Goal: Information Seeking & Learning: Stay updated

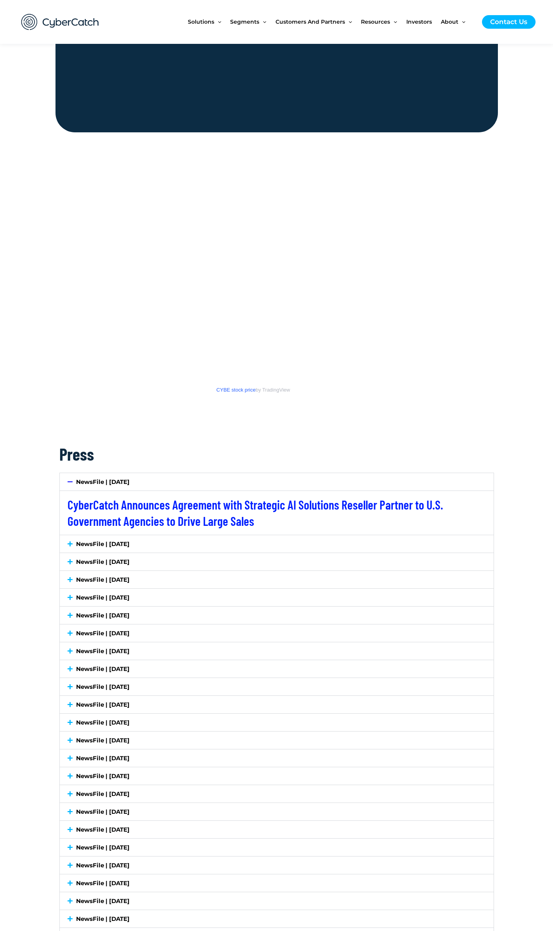
scroll to position [1048, 0]
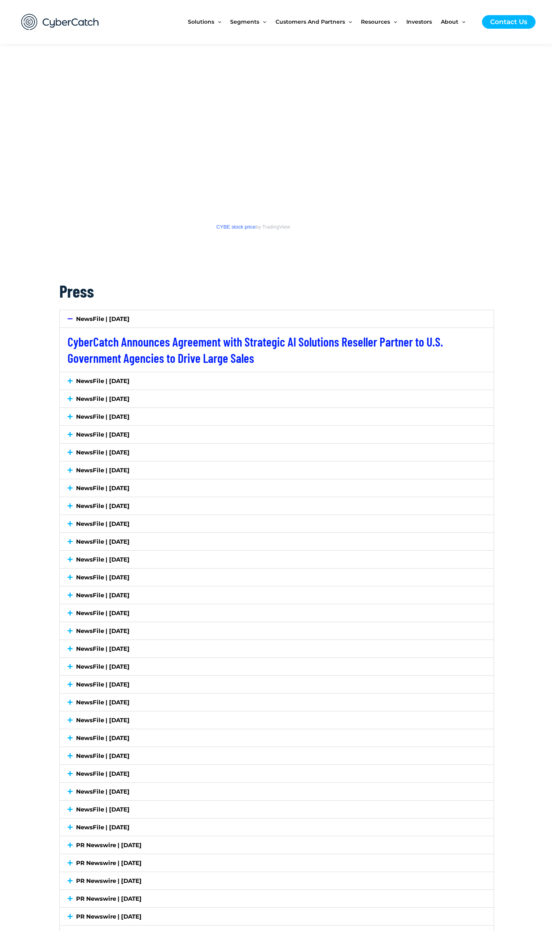
click at [158, 584] on div "NewsFile | [DATE]" at bounding box center [277, 577] width 434 height 17
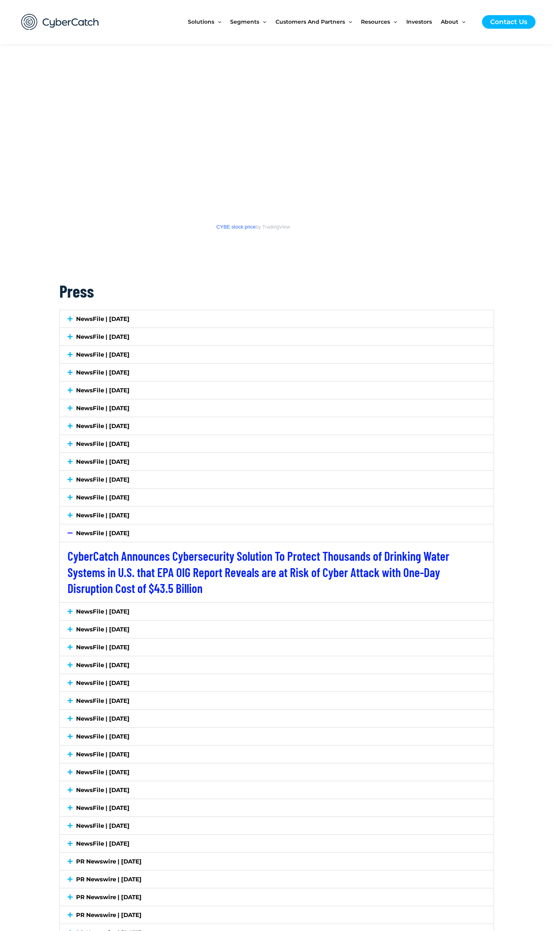
click at [151, 520] on div "NewsFile | [DATE]" at bounding box center [277, 514] width 434 height 17
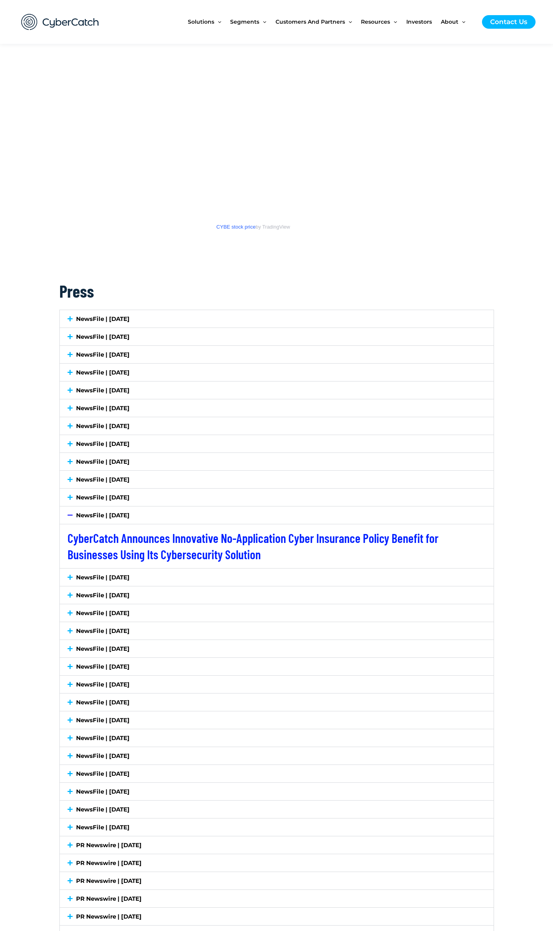
click at [130, 575] on link "NewsFile | [DATE]" at bounding box center [103, 577] width 54 height 7
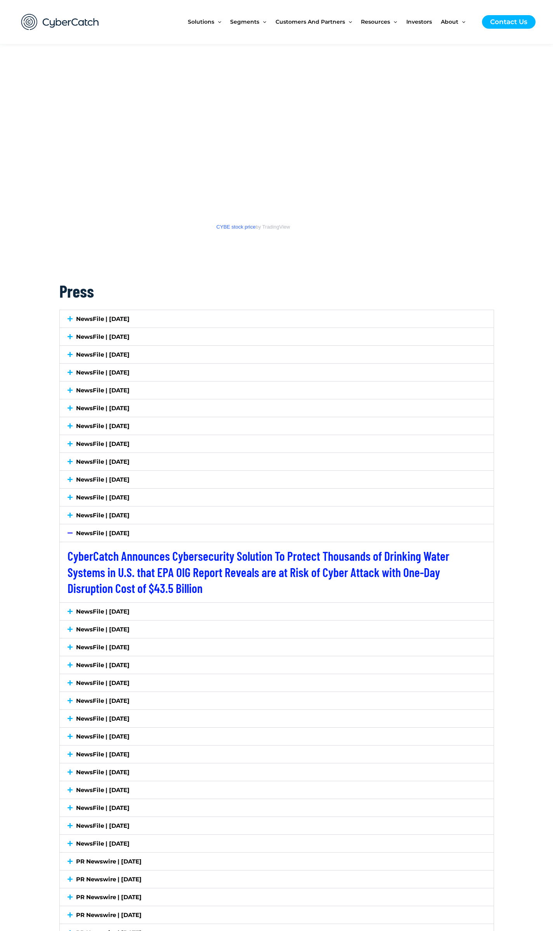
click at [130, 517] on link "NewsFile | [DATE]" at bounding box center [103, 514] width 54 height 7
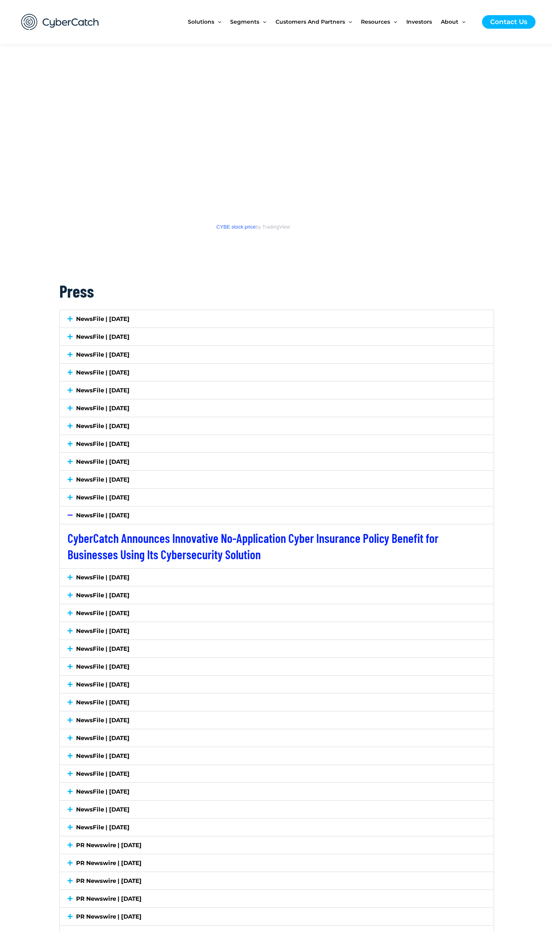
click at [130, 497] on link "NewsFile | [DATE]" at bounding box center [103, 497] width 54 height 7
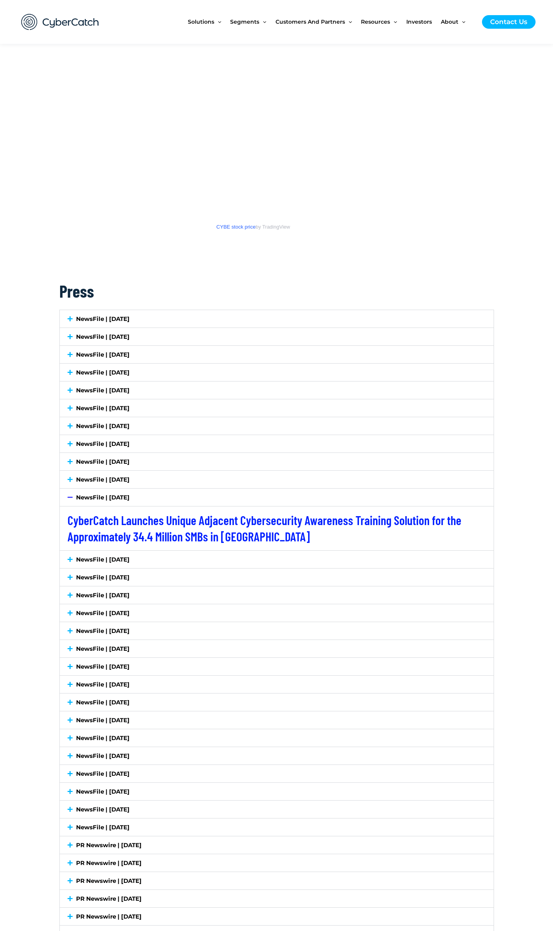
click at [140, 484] on div "NewsFile | [DATE]" at bounding box center [277, 479] width 434 height 17
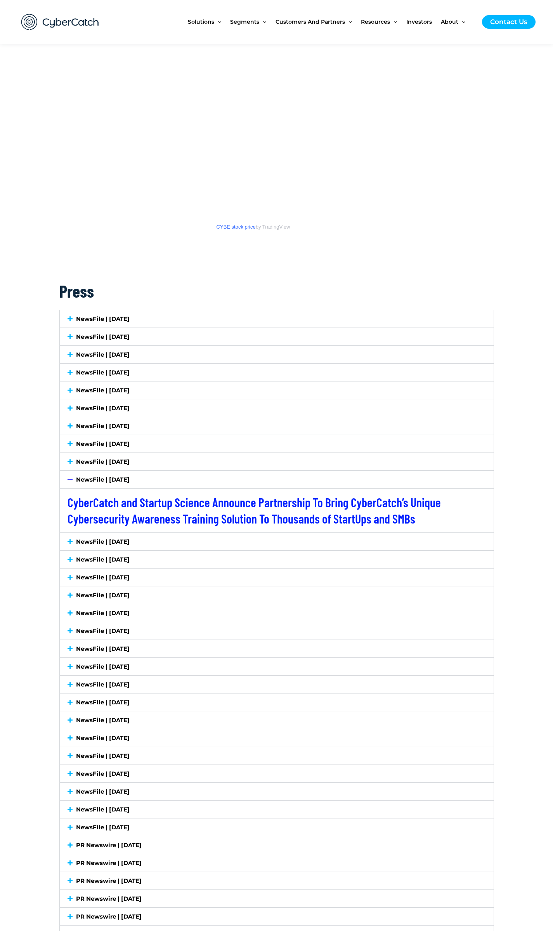
click at [146, 459] on div "NewsFile | [DATE]" at bounding box center [277, 461] width 434 height 17
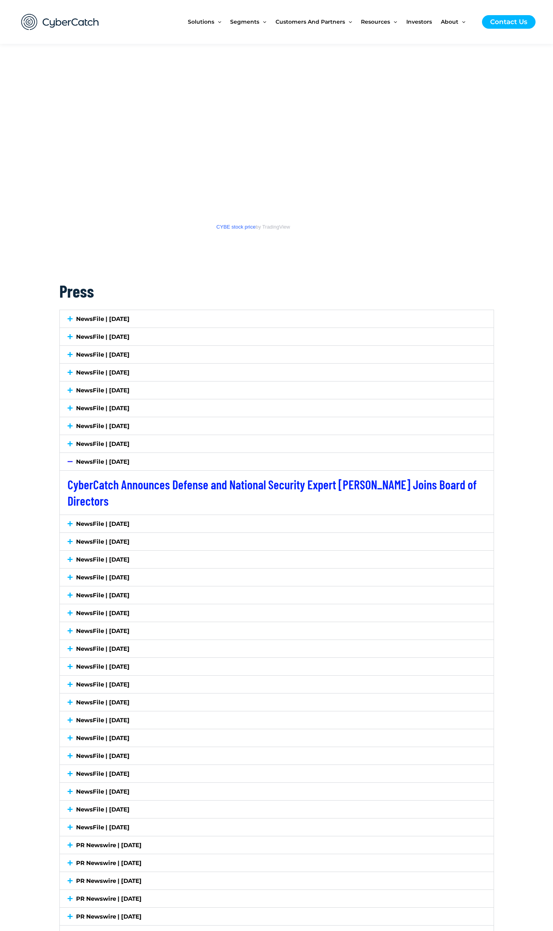
click at [104, 454] on div "NewsFile | [DATE]" at bounding box center [277, 461] width 434 height 17
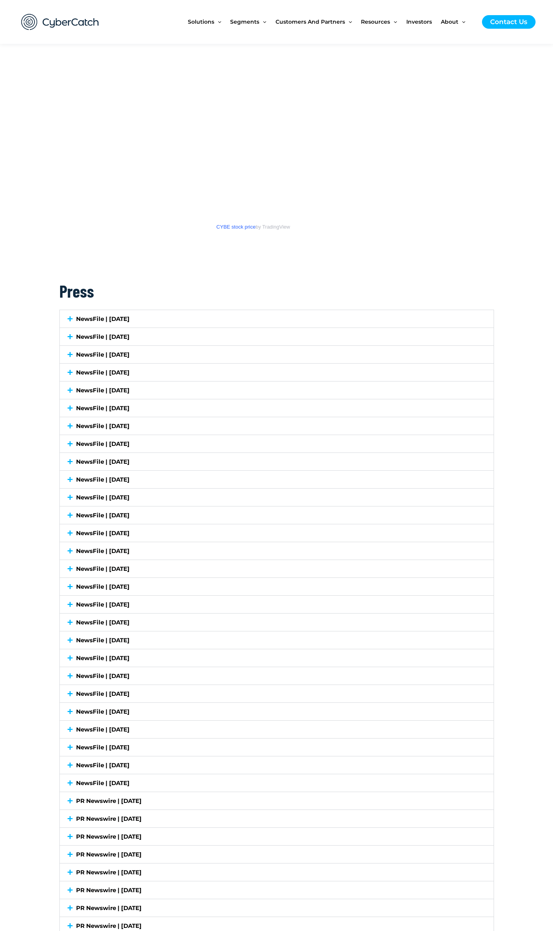
click at [122, 443] on link "NewsFile | [DATE]" at bounding box center [103, 443] width 54 height 7
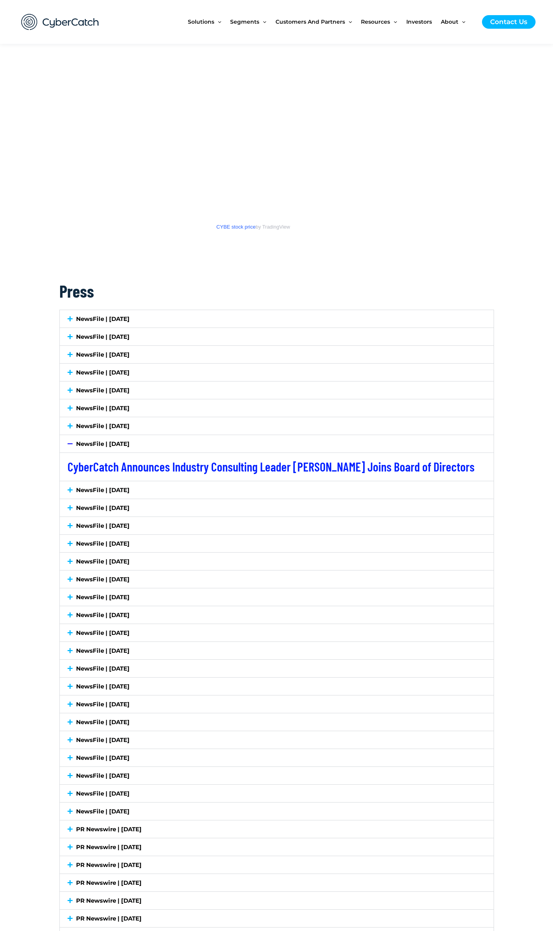
click at [135, 432] on div "NewsFile | [DATE]" at bounding box center [277, 425] width 434 height 17
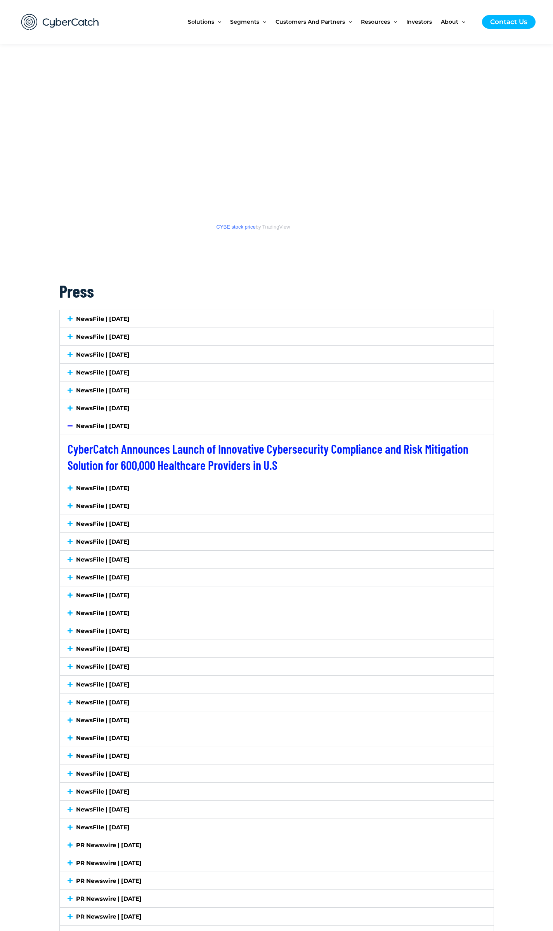
click at [130, 407] on link "NewsFile | [DATE]" at bounding box center [103, 407] width 54 height 7
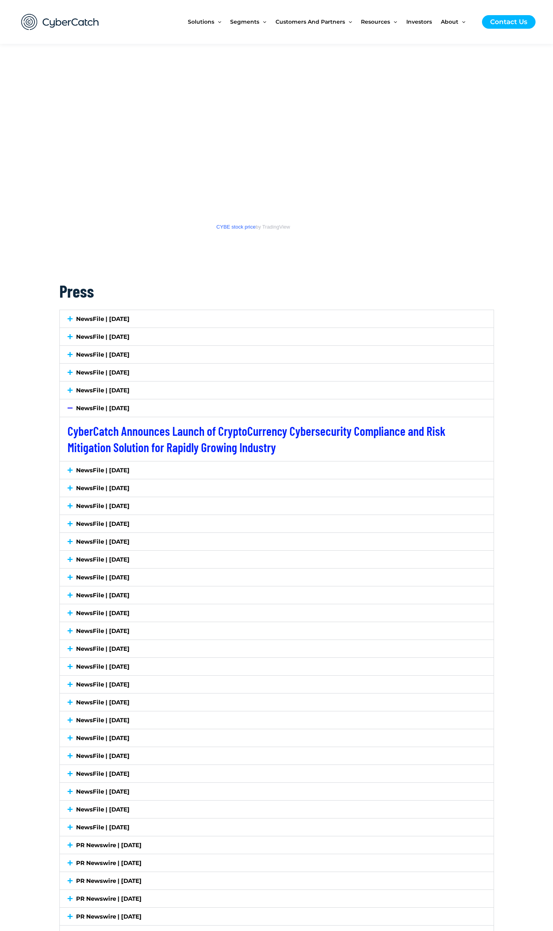
click at [130, 388] on link "NewsFile | [DATE]" at bounding box center [103, 390] width 54 height 7
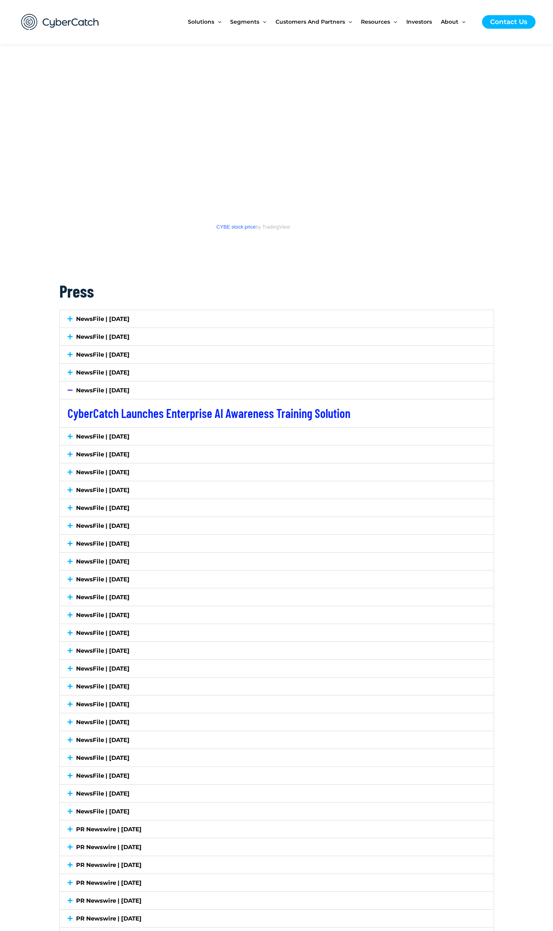
click at [137, 383] on div "NewsFile | [DATE]" at bounding box center [277, 389] width 434 height 17
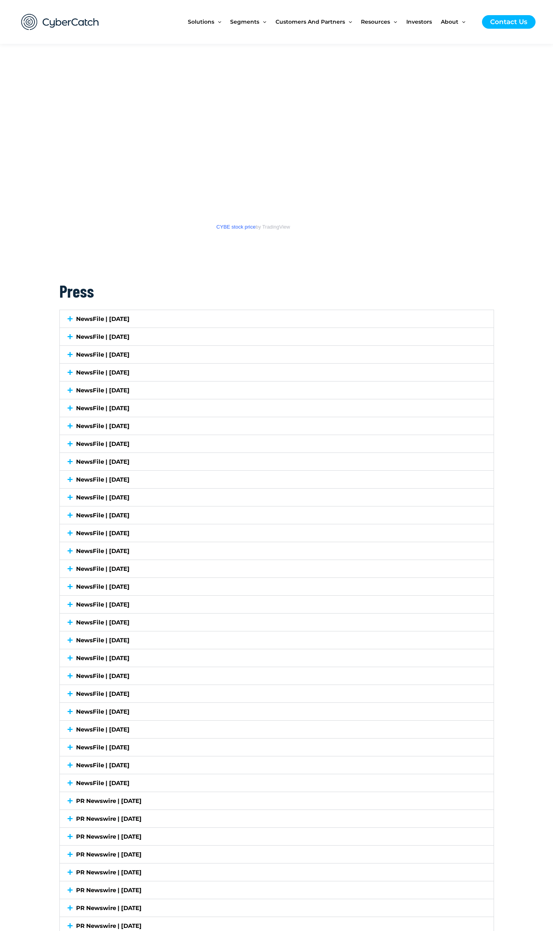
click at [142, 378] on div "NewsFile | [DATE]" at bounding box center [277, 372] width 434 height 17
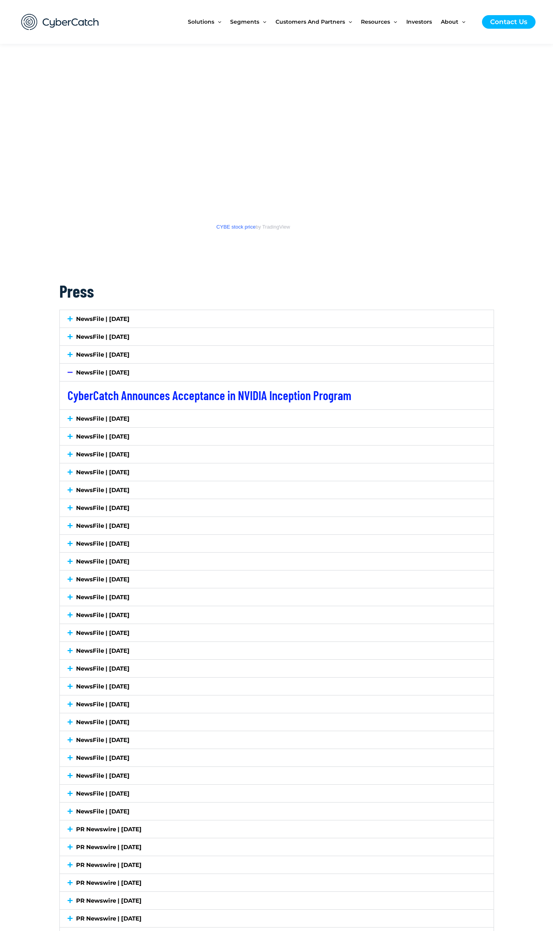
click at [147, 362] on div "NewsFile | [DATE]" at bounding box center [277, 354] width 434 height 17
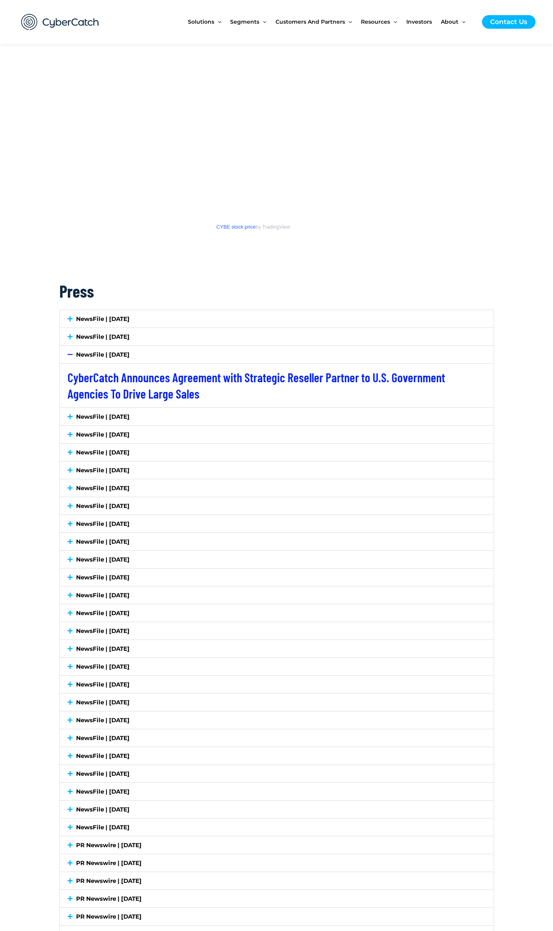
click at [158, 416] on div "NewsFile | [DATE]" at bounding box center [277, 416] width 434 height 17
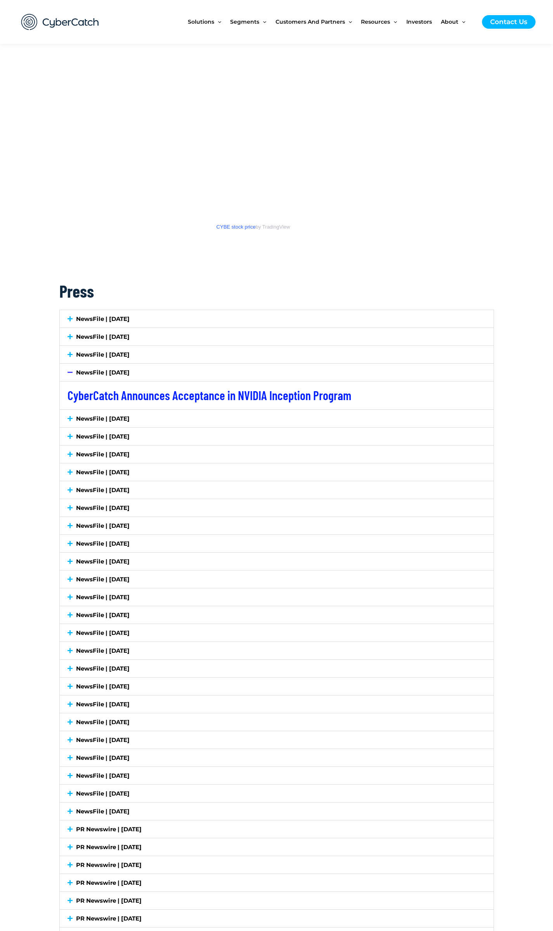
click at [121, 363] on div "NewsFile | [DATE]" at bounding box center [277, 354] width 434 height 17
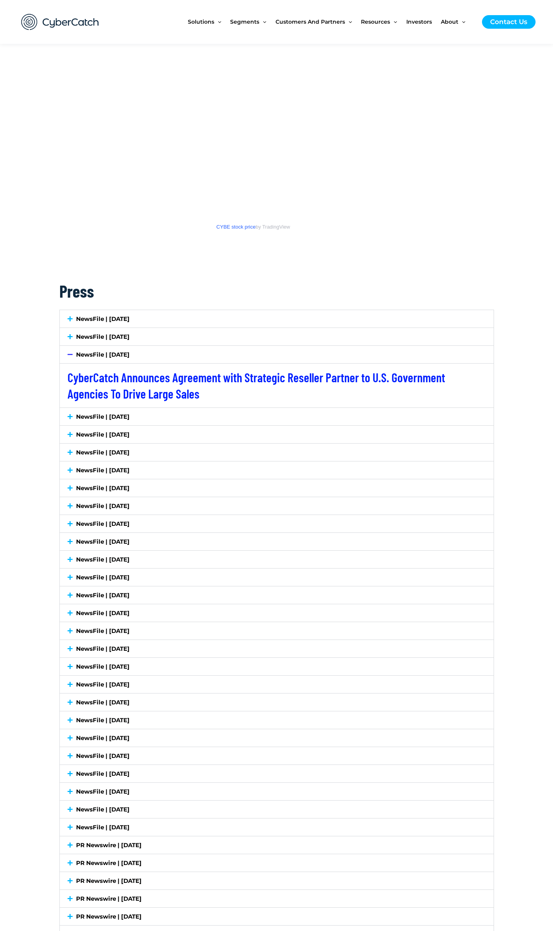
click at [126, 342] on div "NewsFile | [DATE]" at bounding box center [277, 336] width 434 height 17
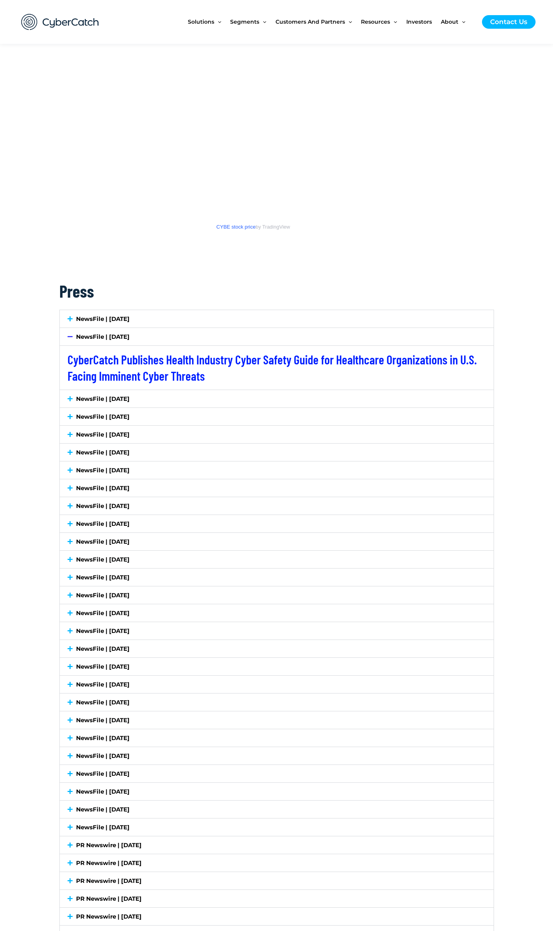
click at [154, 322] on div "NewsFile | [DATE]" at bounding box center [277, 318] width 434 height 17
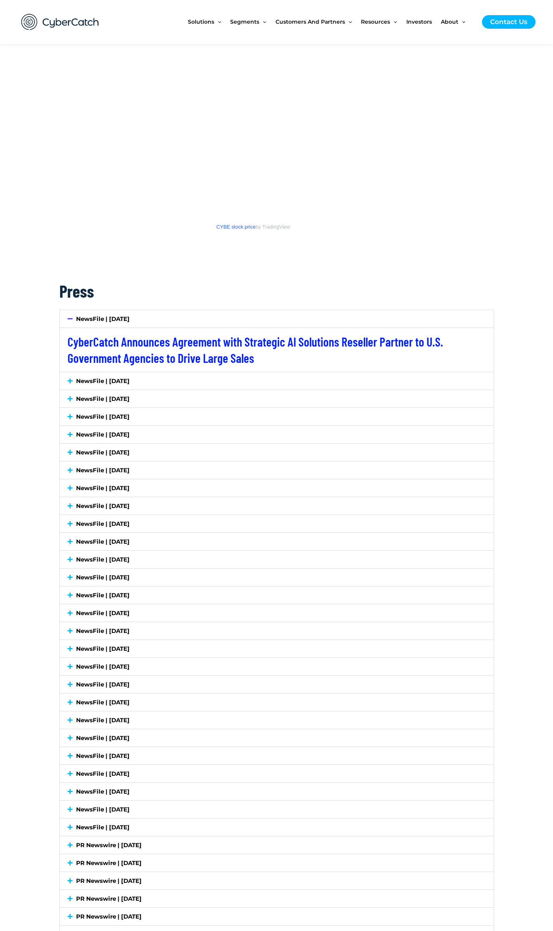
click at [130, 449] on link "NewsFile | [DATE]" at bounding box center [103, 452] width 54 height 7
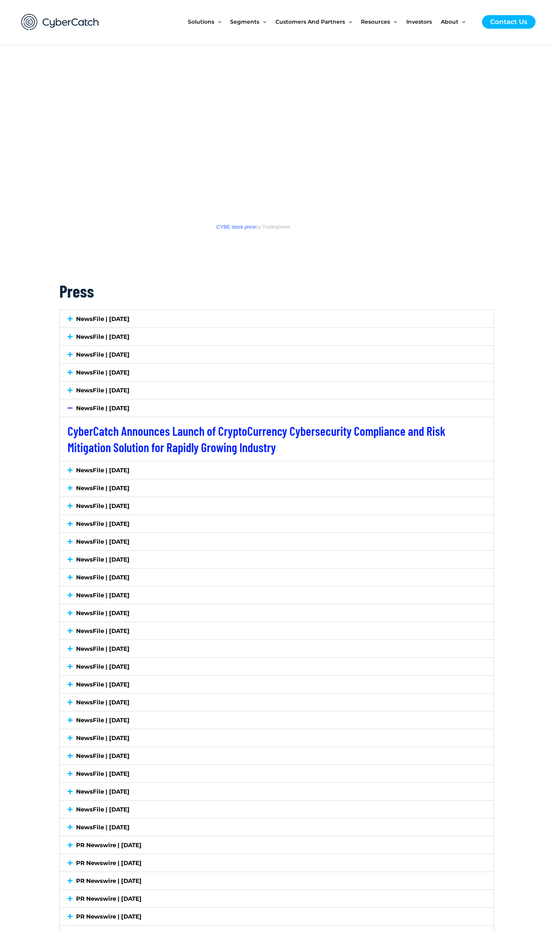
click at [144, 475] on div "NewsFile | [DATE]" at bounding box center [277, 469] width 434 height 17
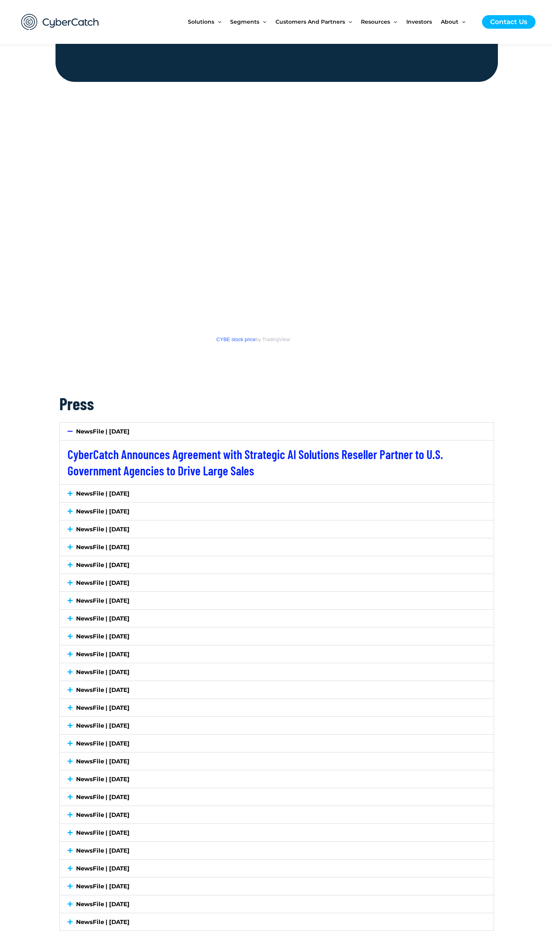
scroll to position [931, 0]
